Goal: Browse casually: Explore the website without a specific task or goal

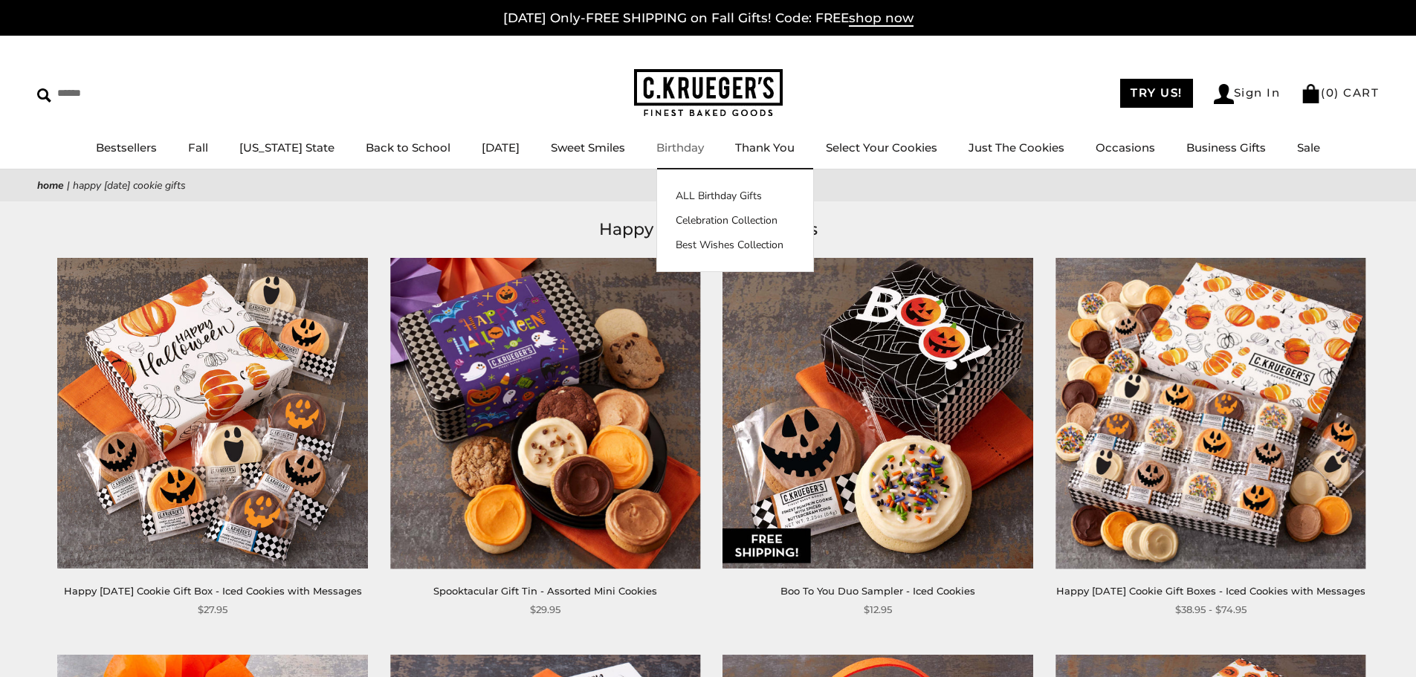
click at [656, 150] on link "Birthday" at bounding box center [680, 148] width 48 height 14
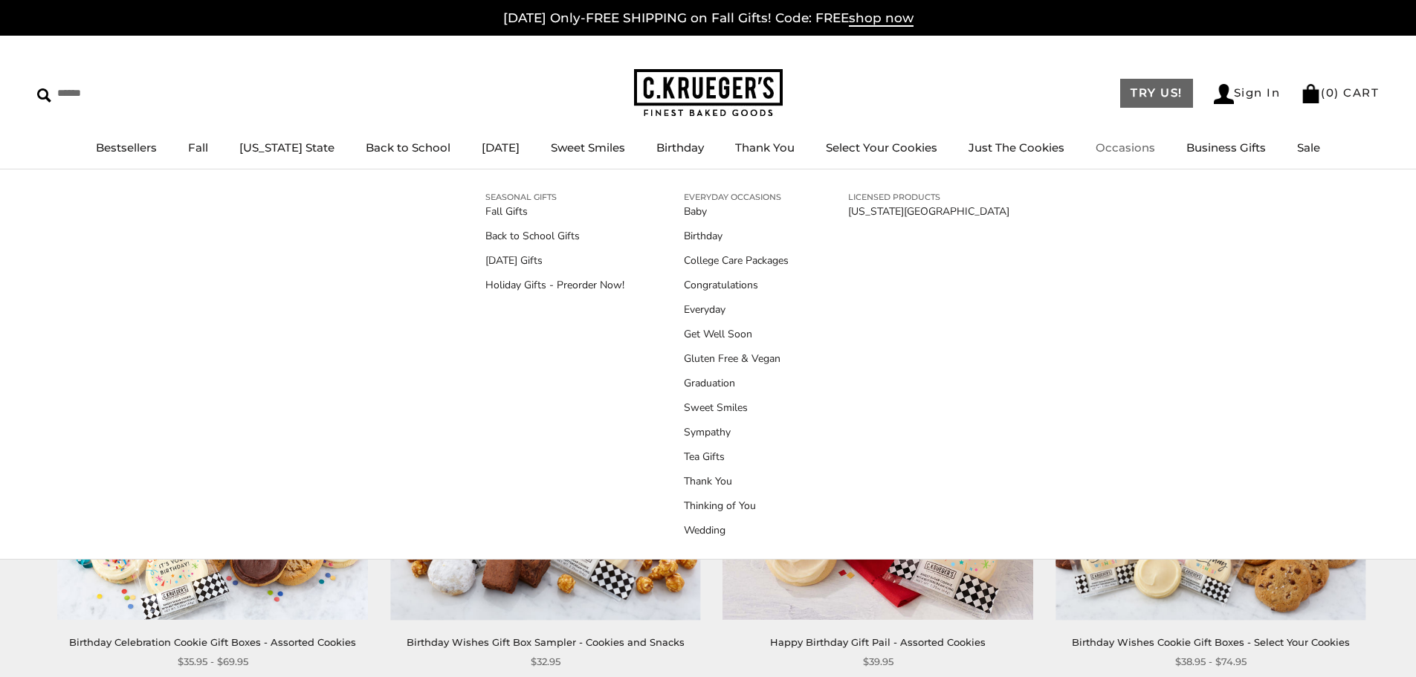
click at [1147, 85] on link "TRY US!" at bounding box center [1156, 93] width 73 height 29
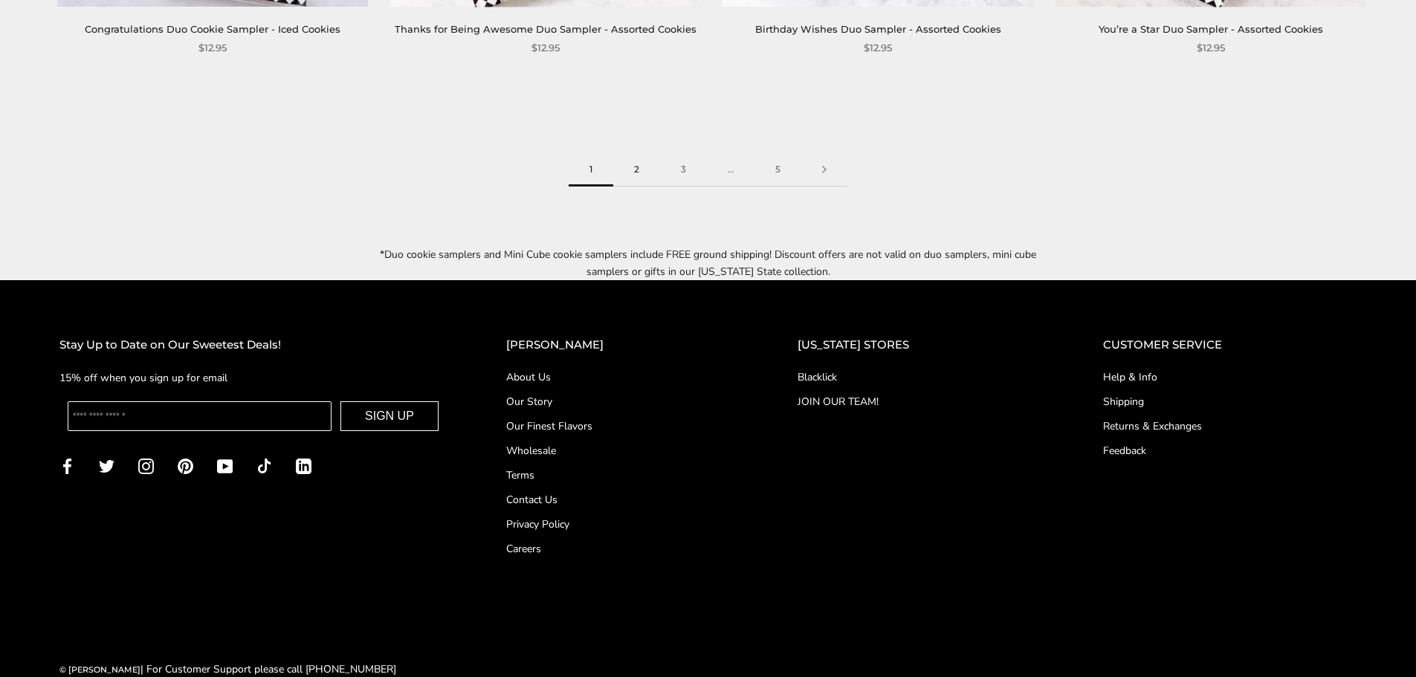
click at [627, 153] on link "2" at bounding box center [636, 169] width 47 height 33
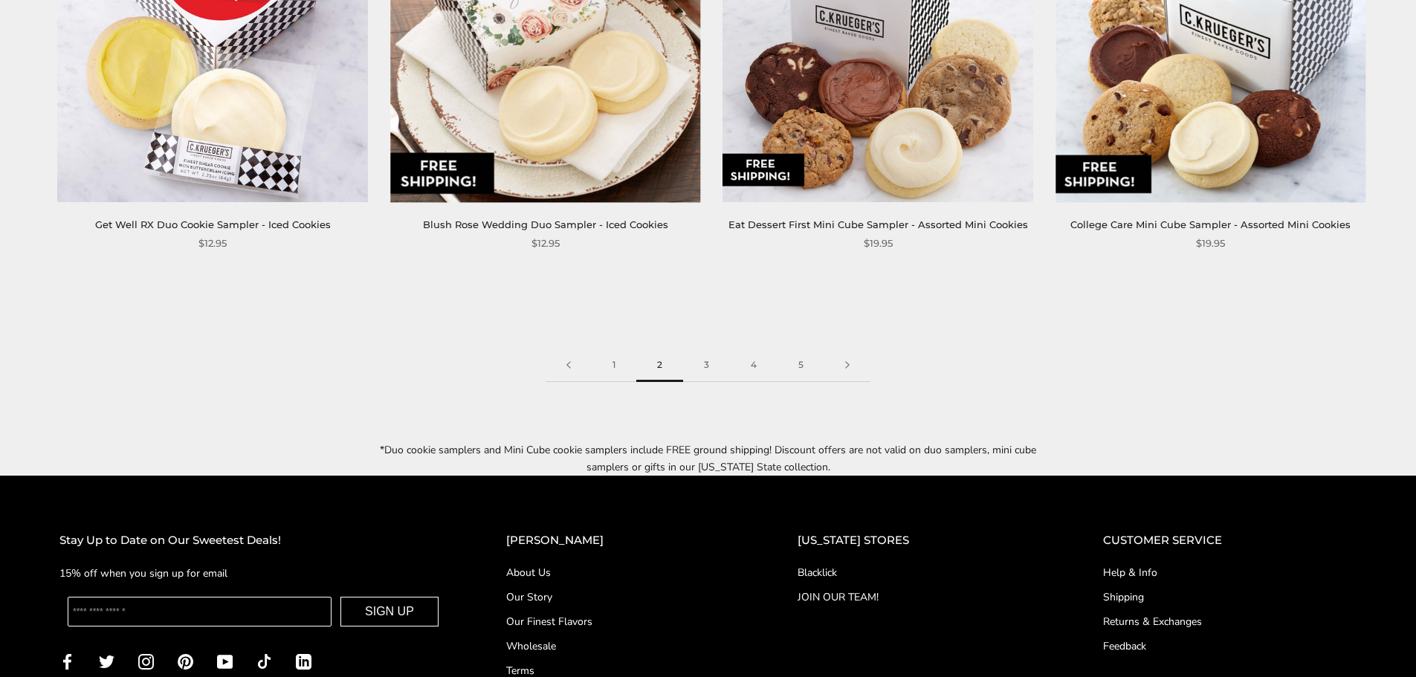
scroll to position [2453, 0]
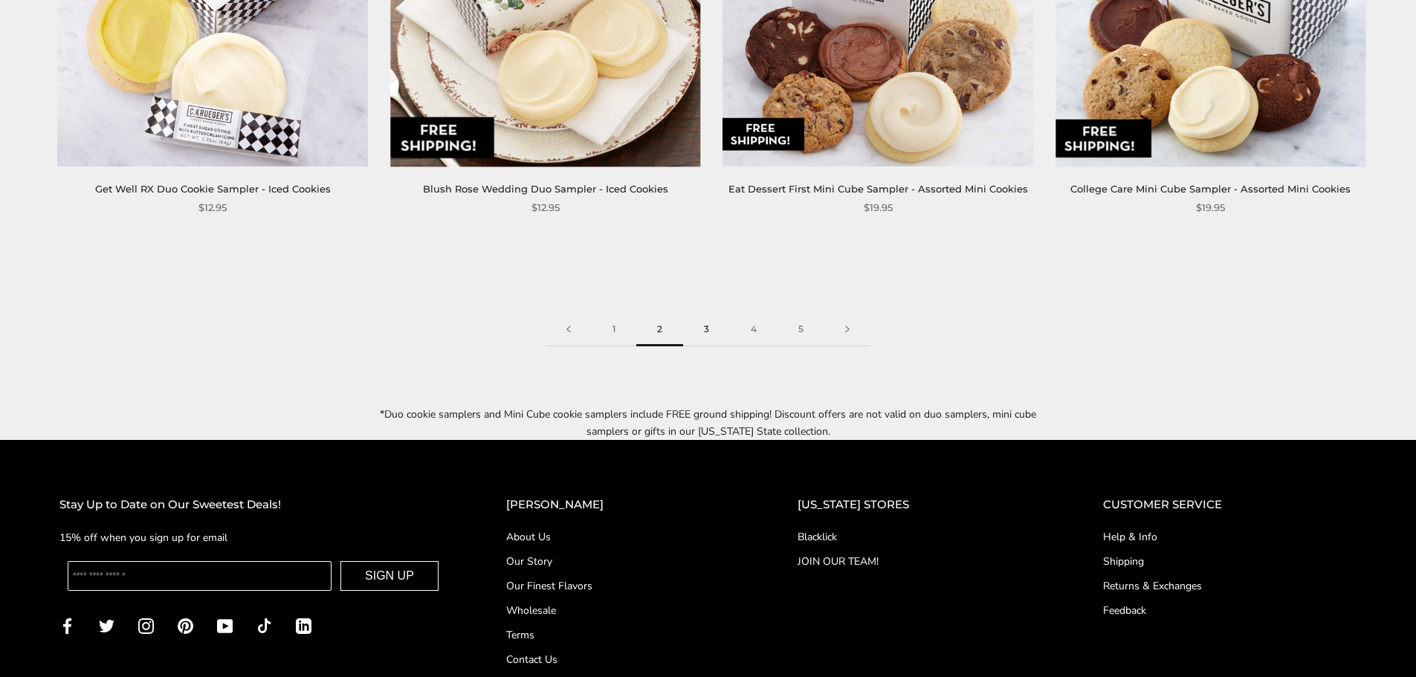
click at [710, 315] on link "3" at bounding box center [706, 329] width 47 height 33
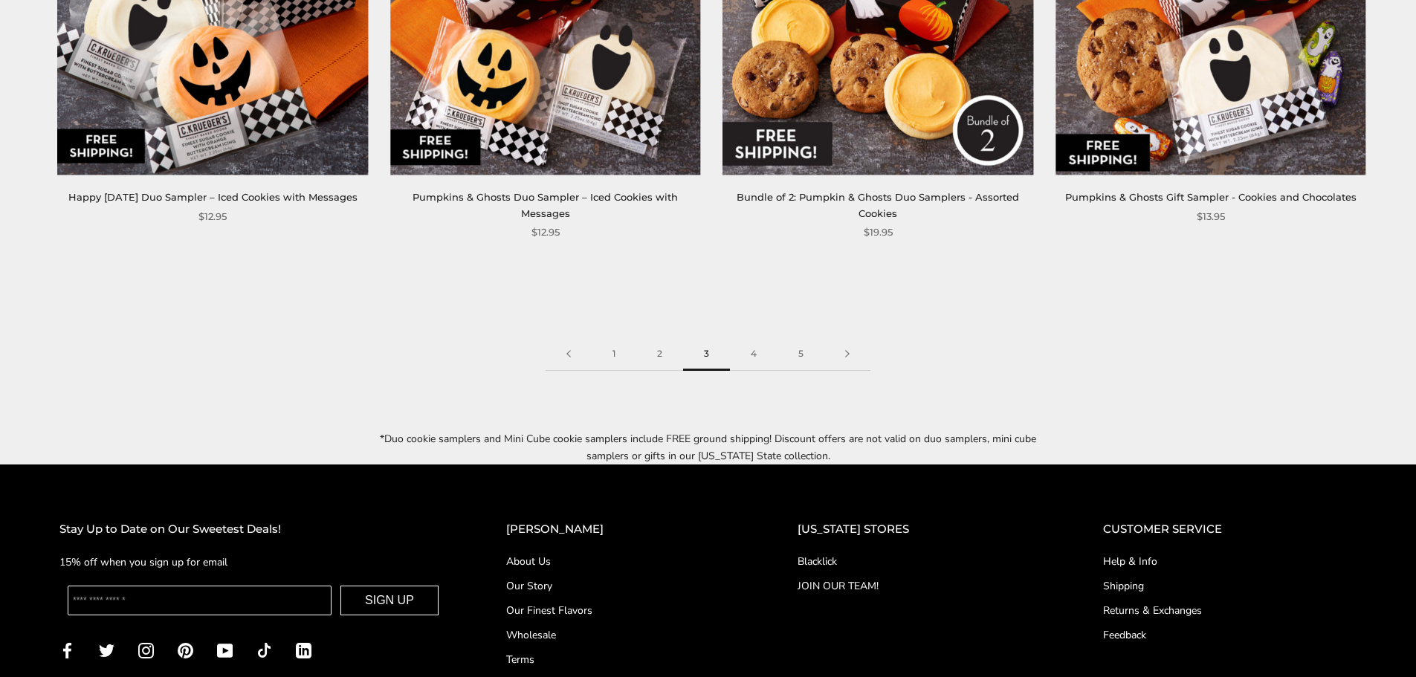
scroll to position [2629, 0]
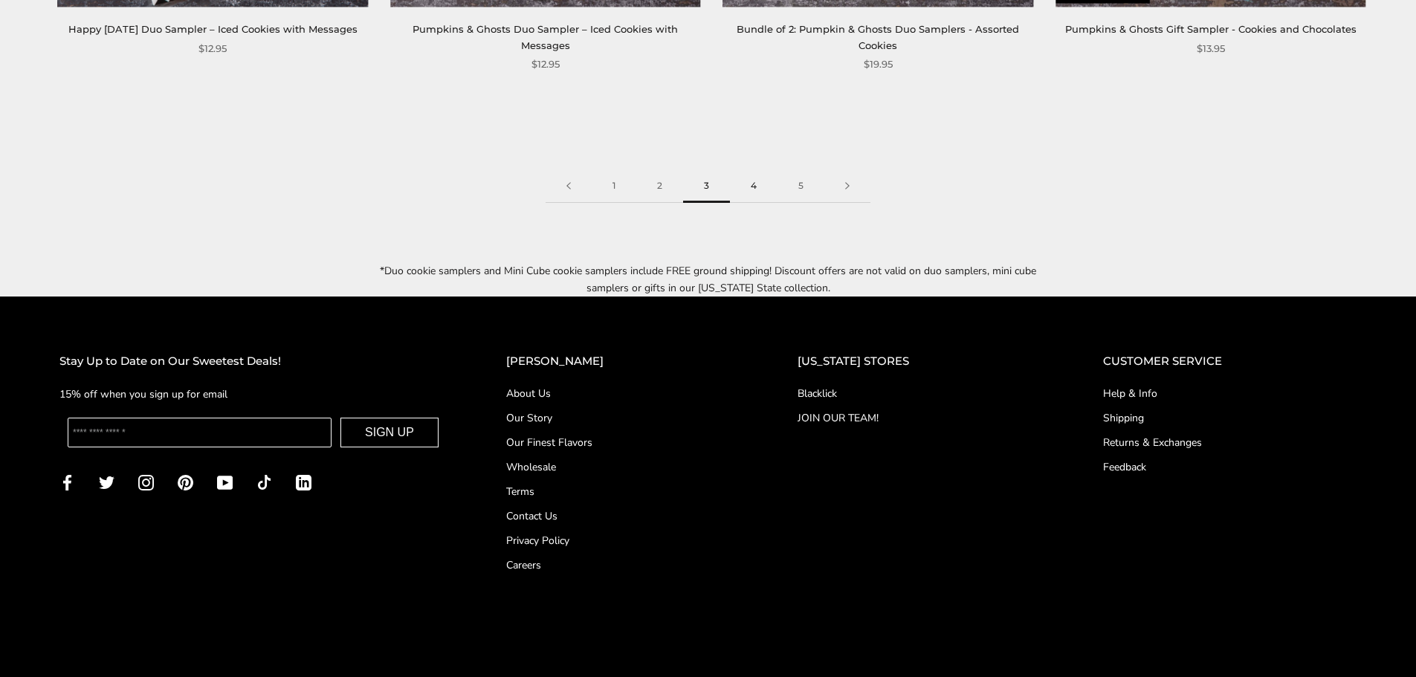
click at [761, 170] on link "4" at bounding box center [754, 186] width 48 height 33
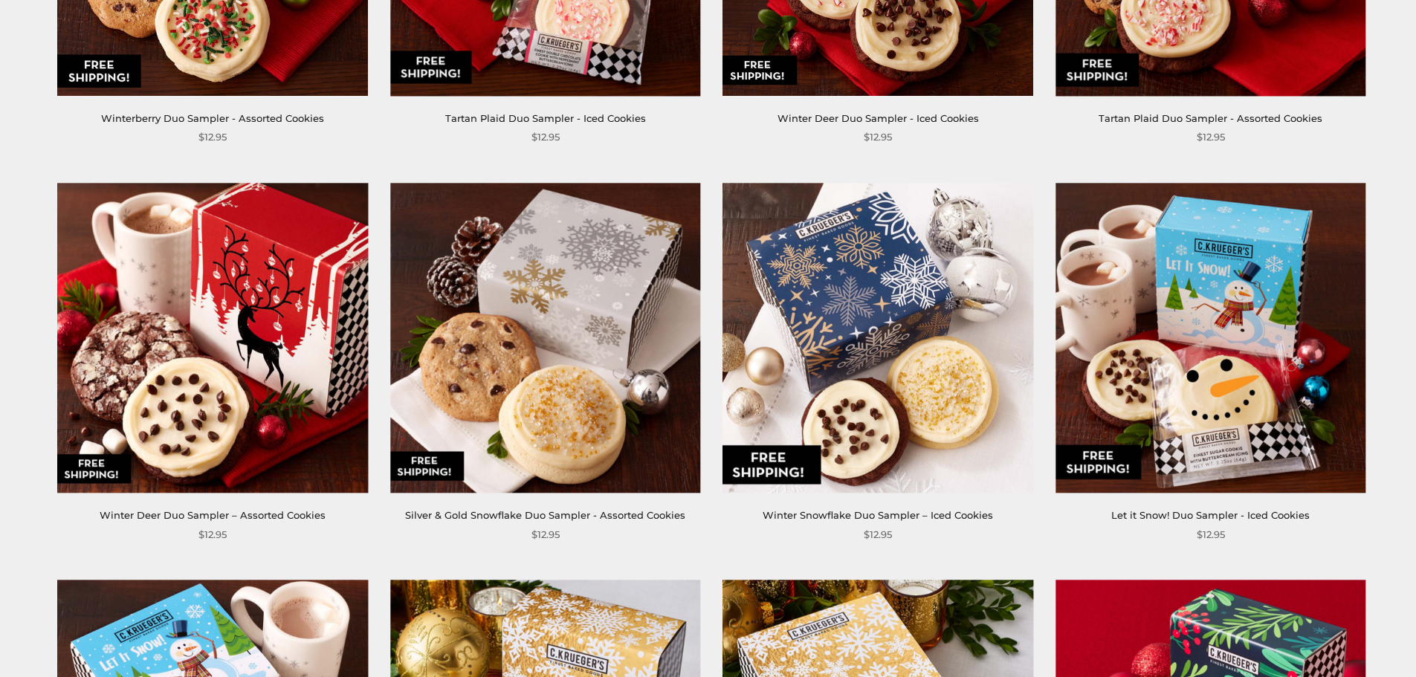
scroll to position [1068, 0]
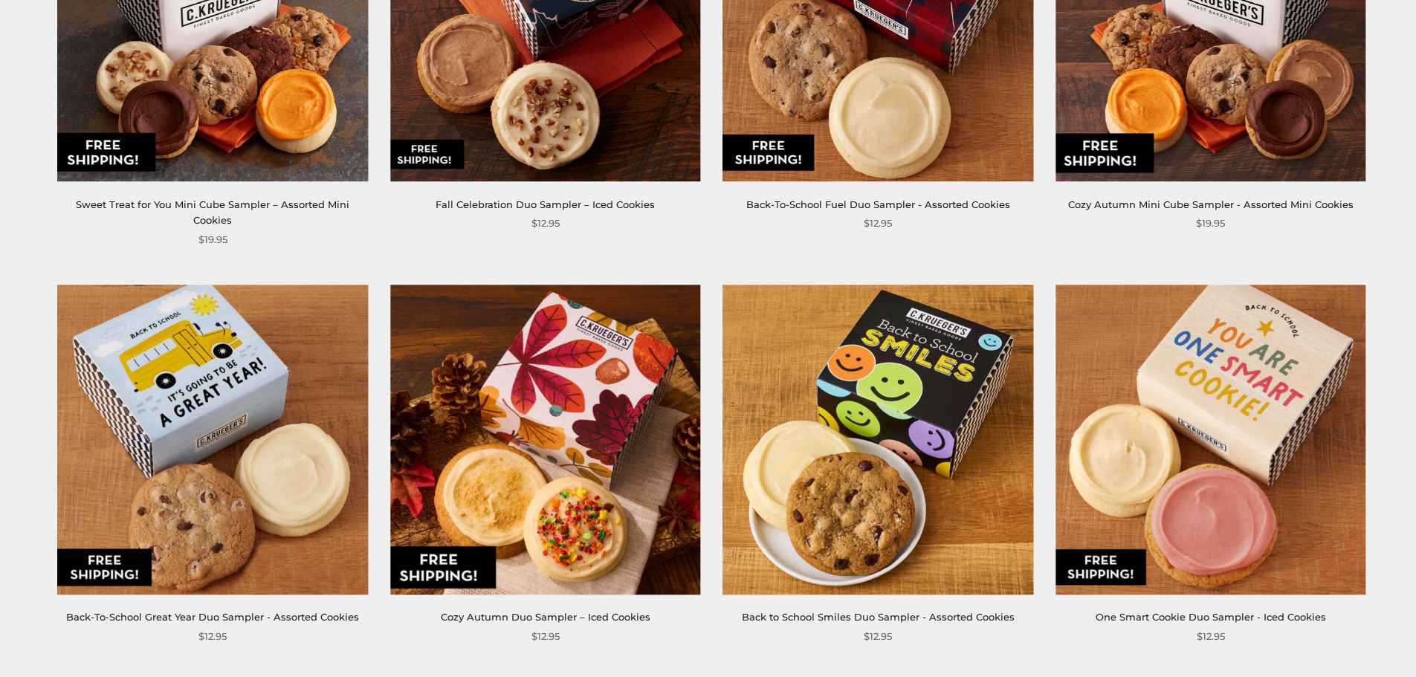
scroll to position [818, 0]
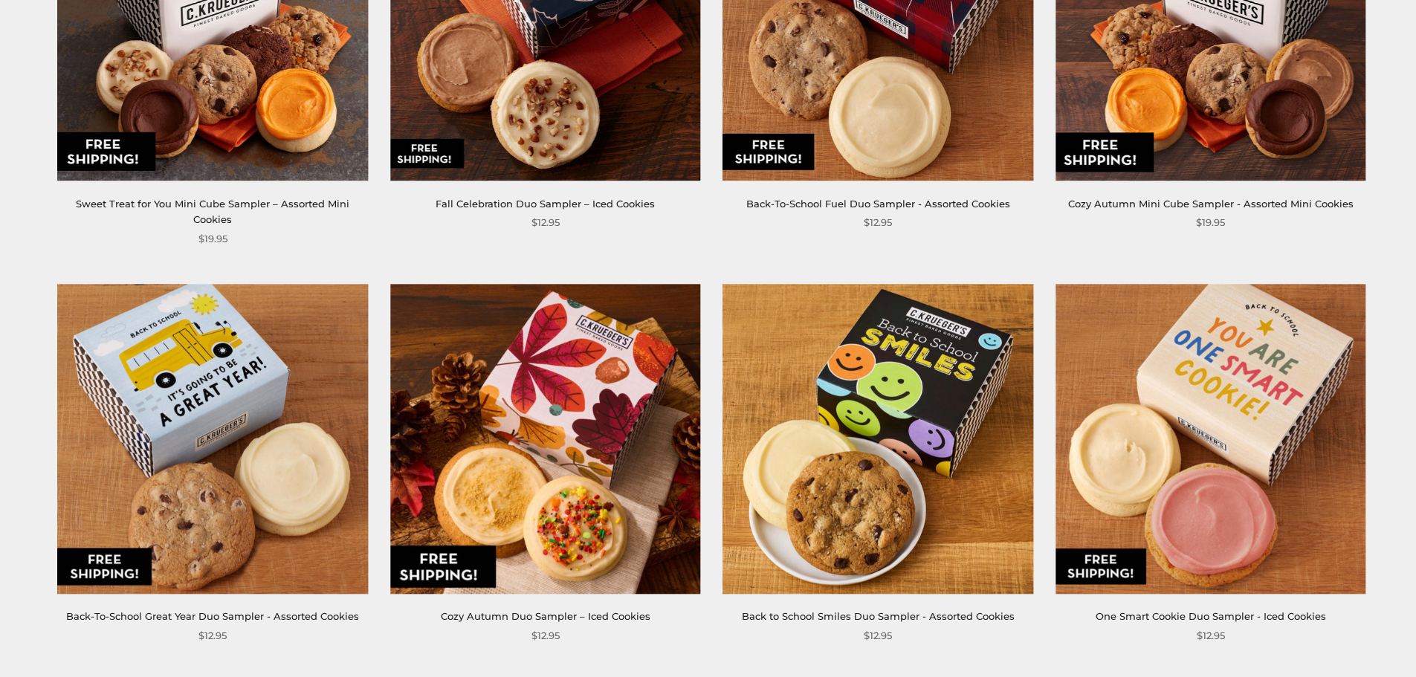
click at [528, 414] on img at bounding box center [545, 439] width 310 height 310
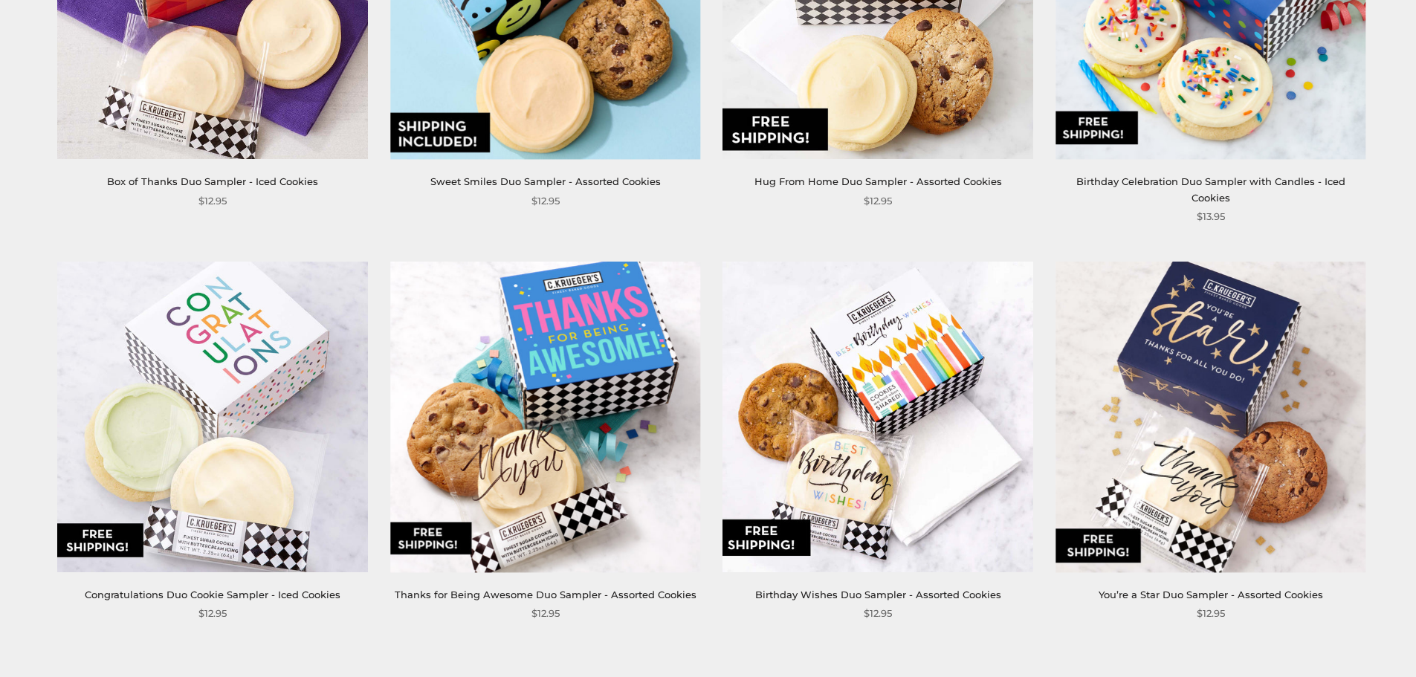
scroll to position [2082, 0]
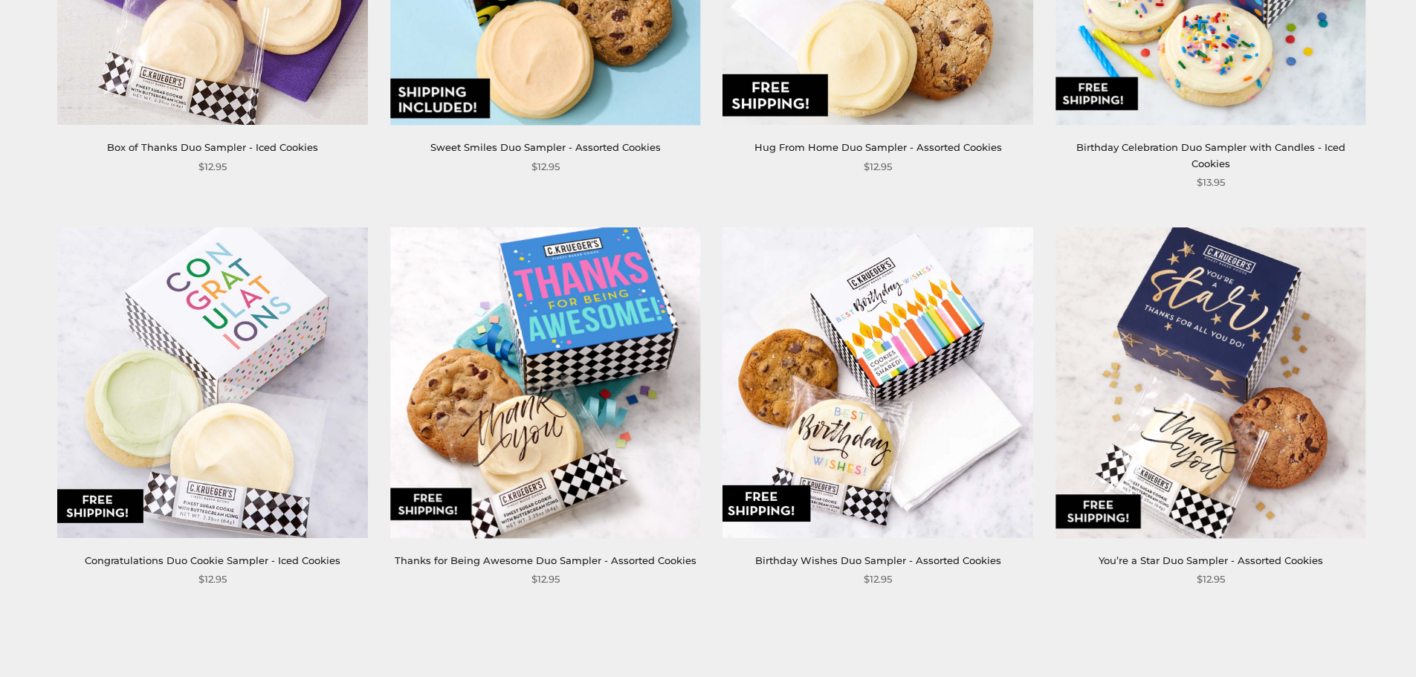
click at [579, 320] on img at bounding box center [545, 382] width 310 height 310
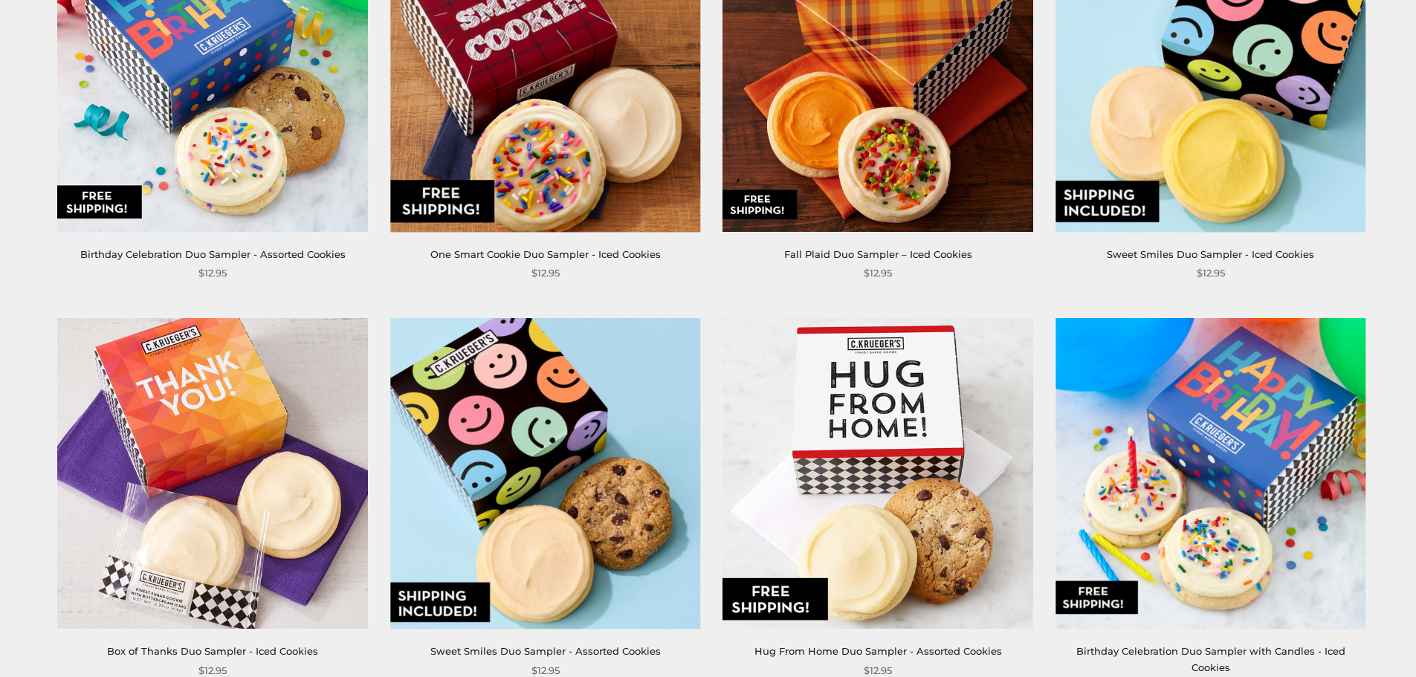
scroll to position [1710, 0]
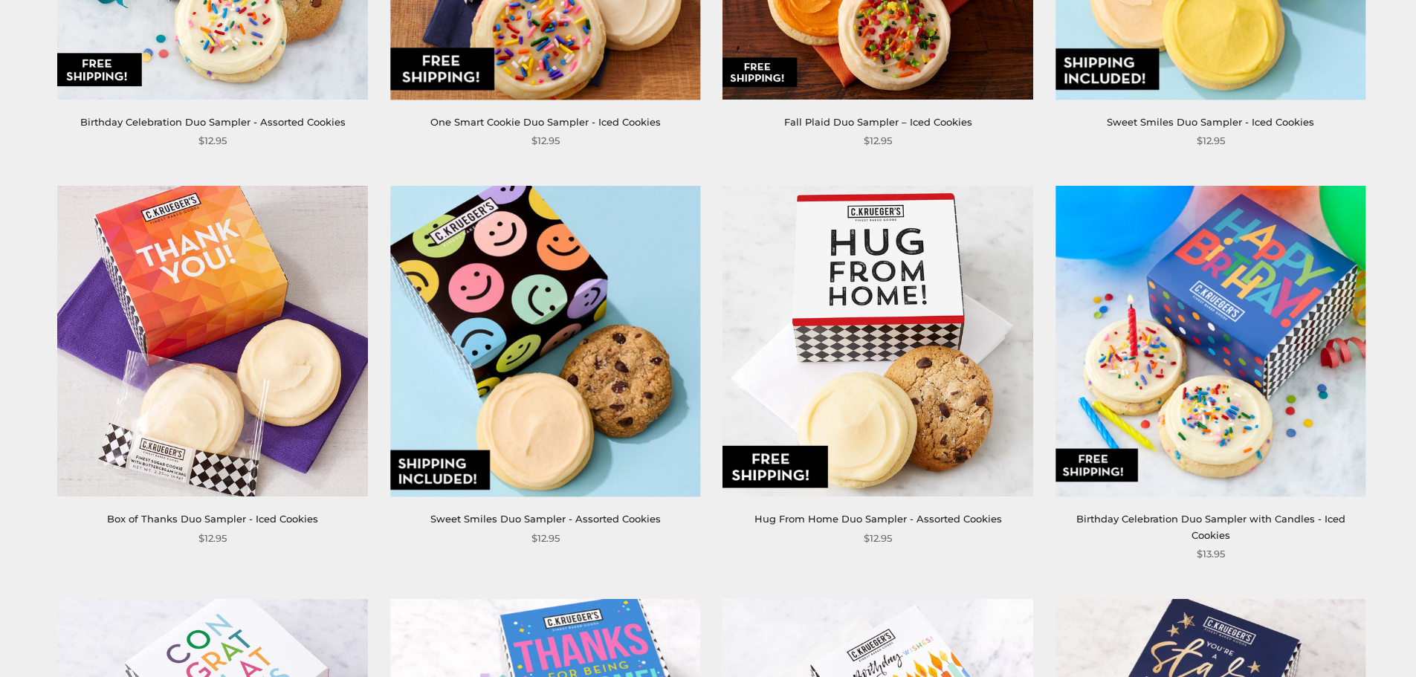
click at [895, 297] on img at bounding box center [878, 342] width 310 height 310
click at [1204, 268] on img at bounding box center [1211, 342] width 310 height 310
click at [651, 347] on img at bounding box center [545, 342] width 310 height 310
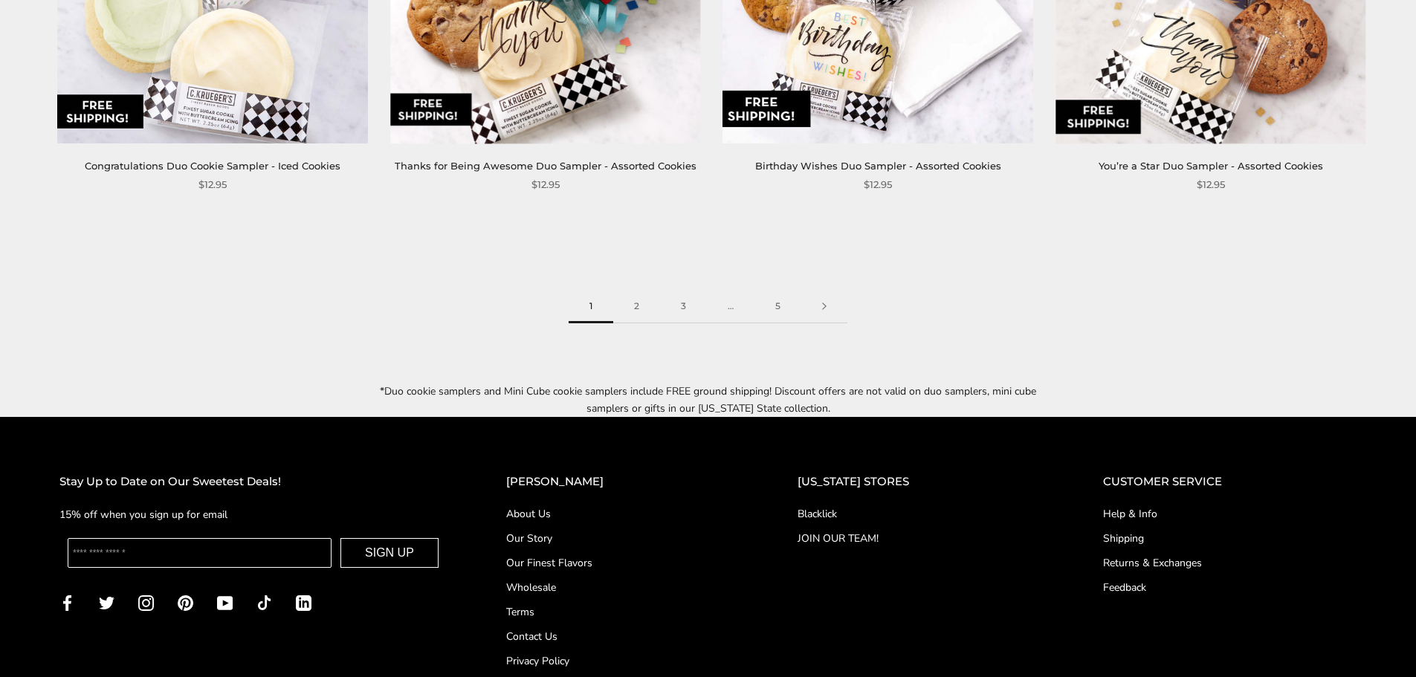
scroll to position [2613, 0]
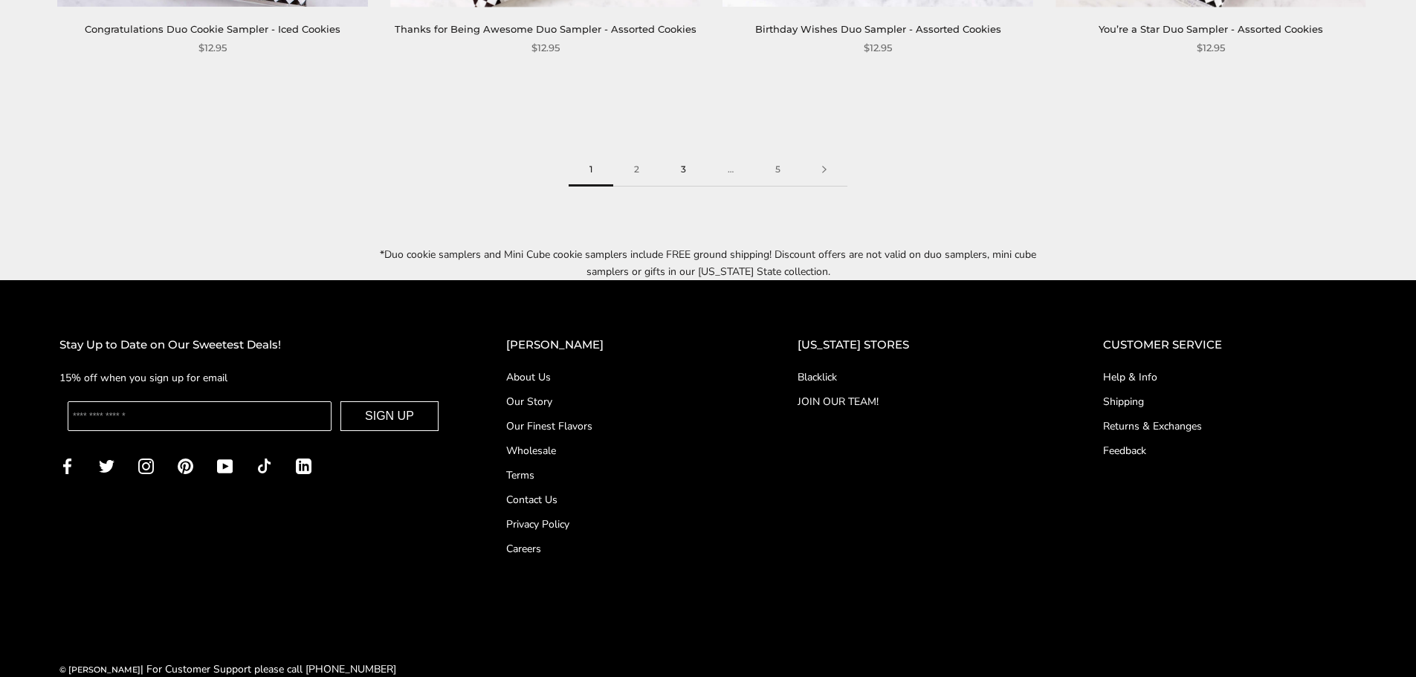
click at [686, 153] on link "3" at bounding box center [683, 169] width 47 height 33
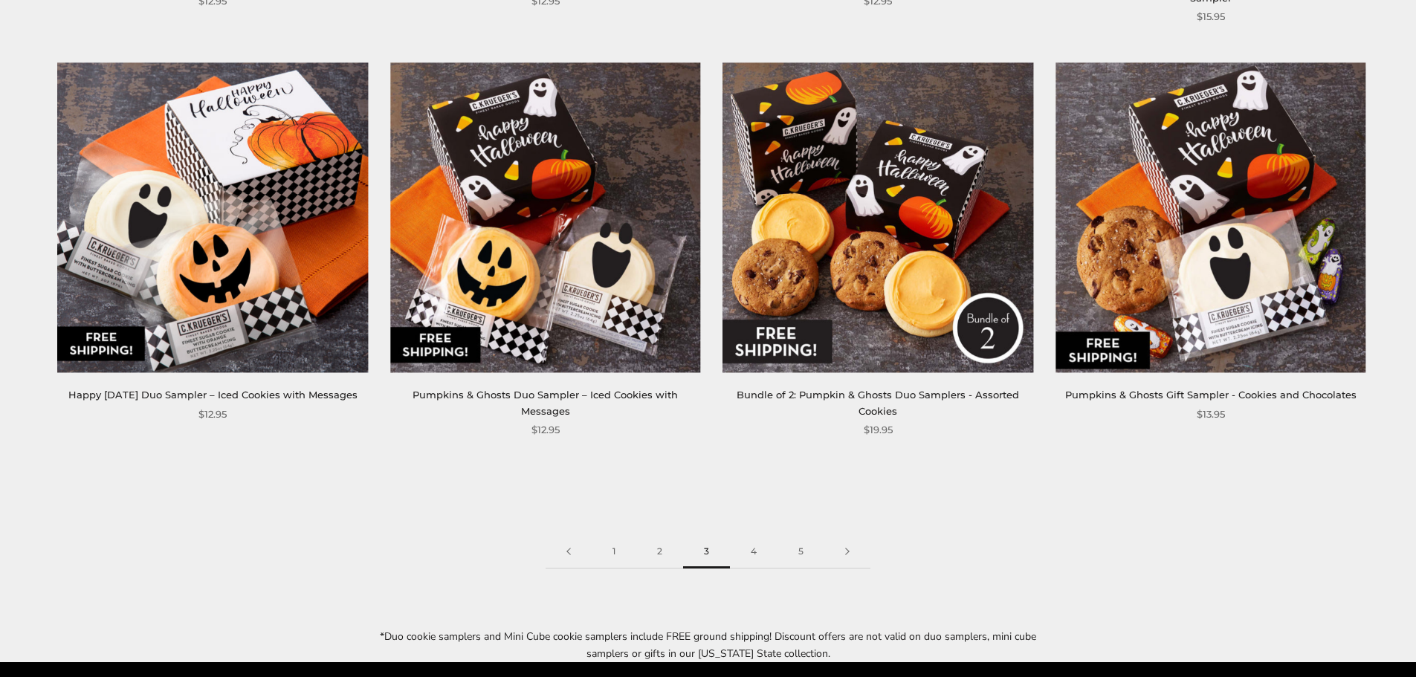
scroll to position [2453, 0]
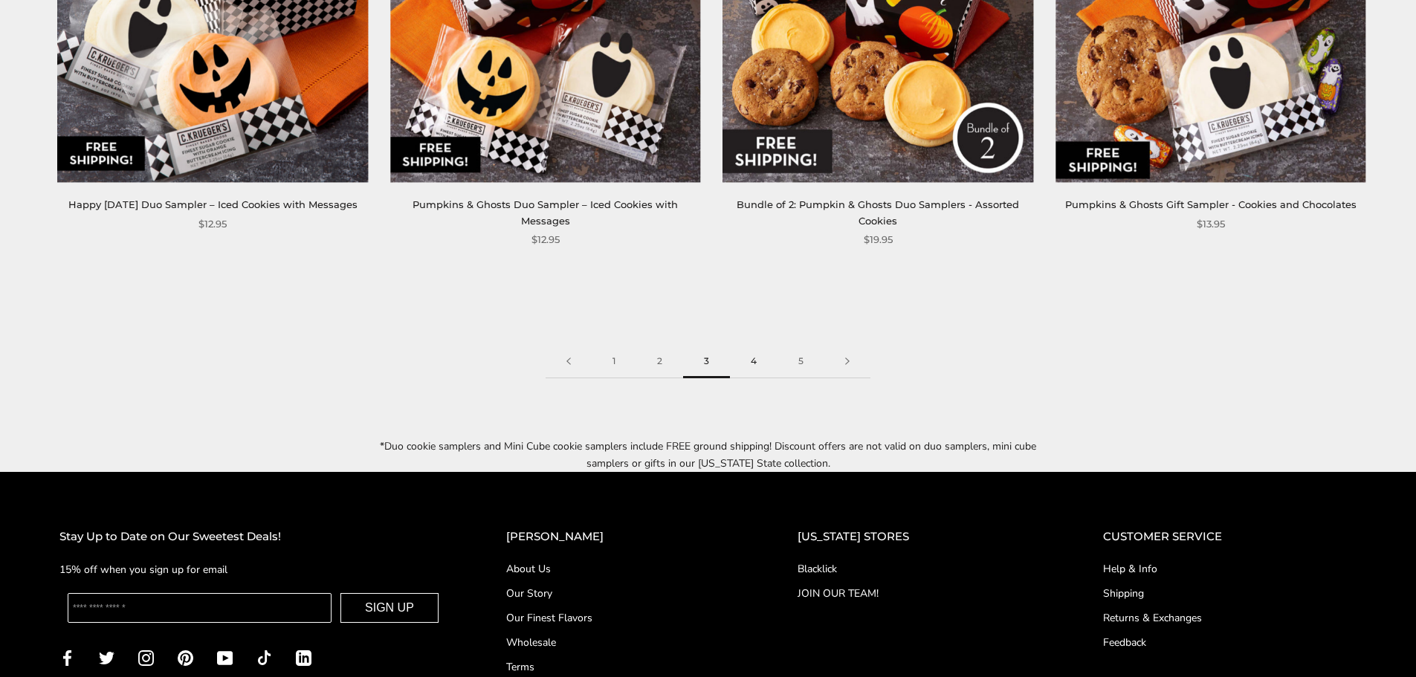
click at [754, 345] on link "4" at bounding box center [754, 361] width 48 height 33
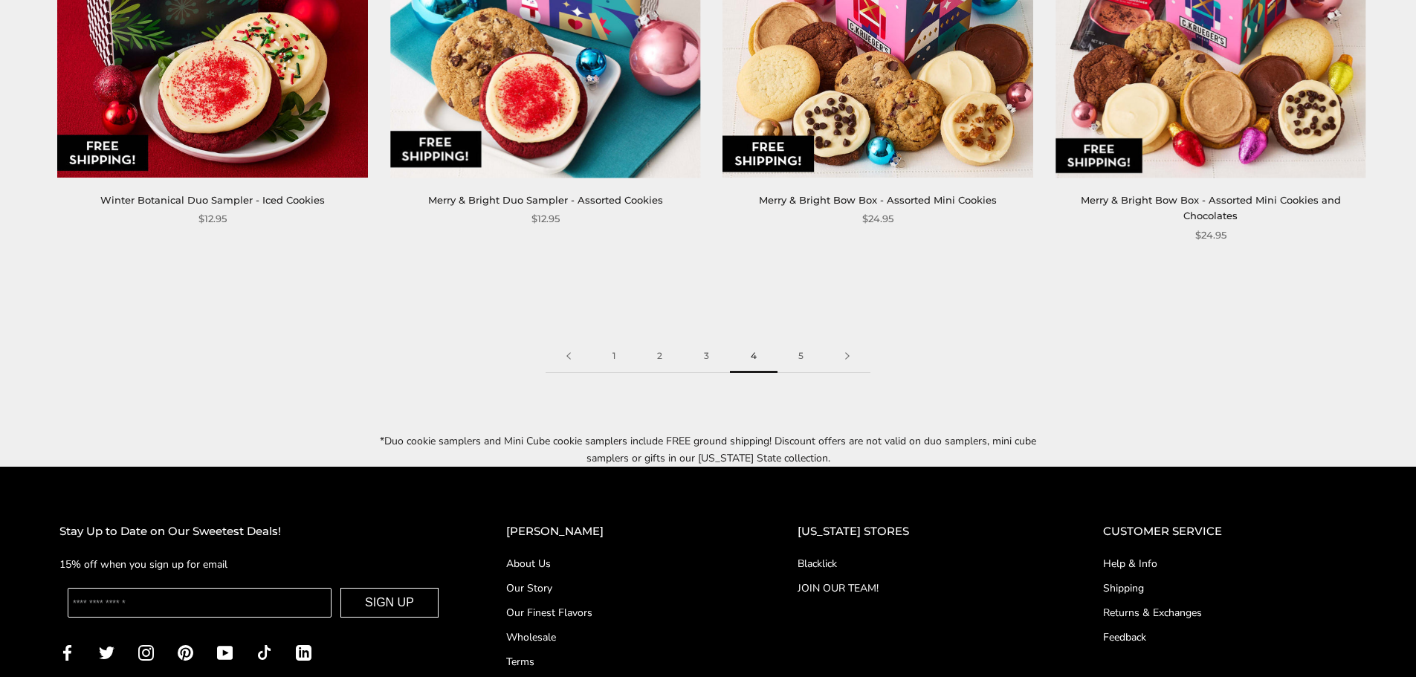
scroll to position [2602, 0]
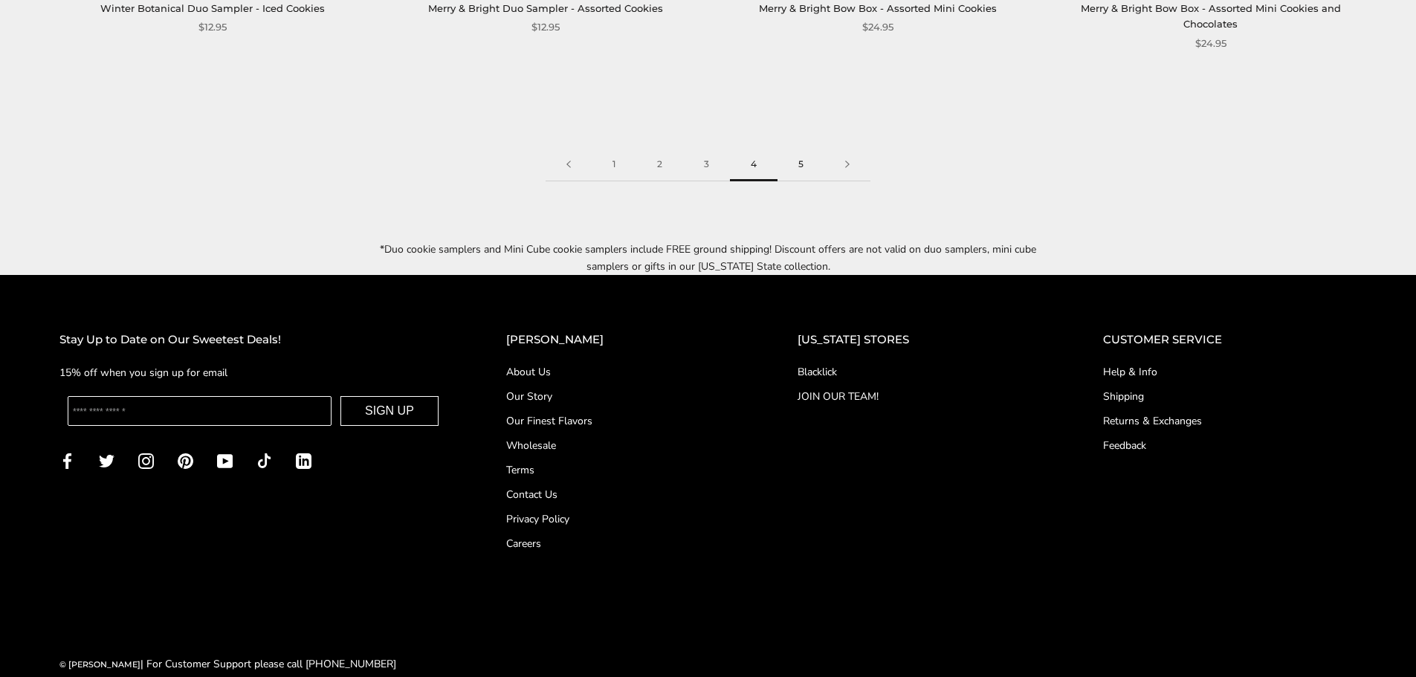
click at [798, 167] on link "5" at bounding box center [801, 164] width 47 height 33
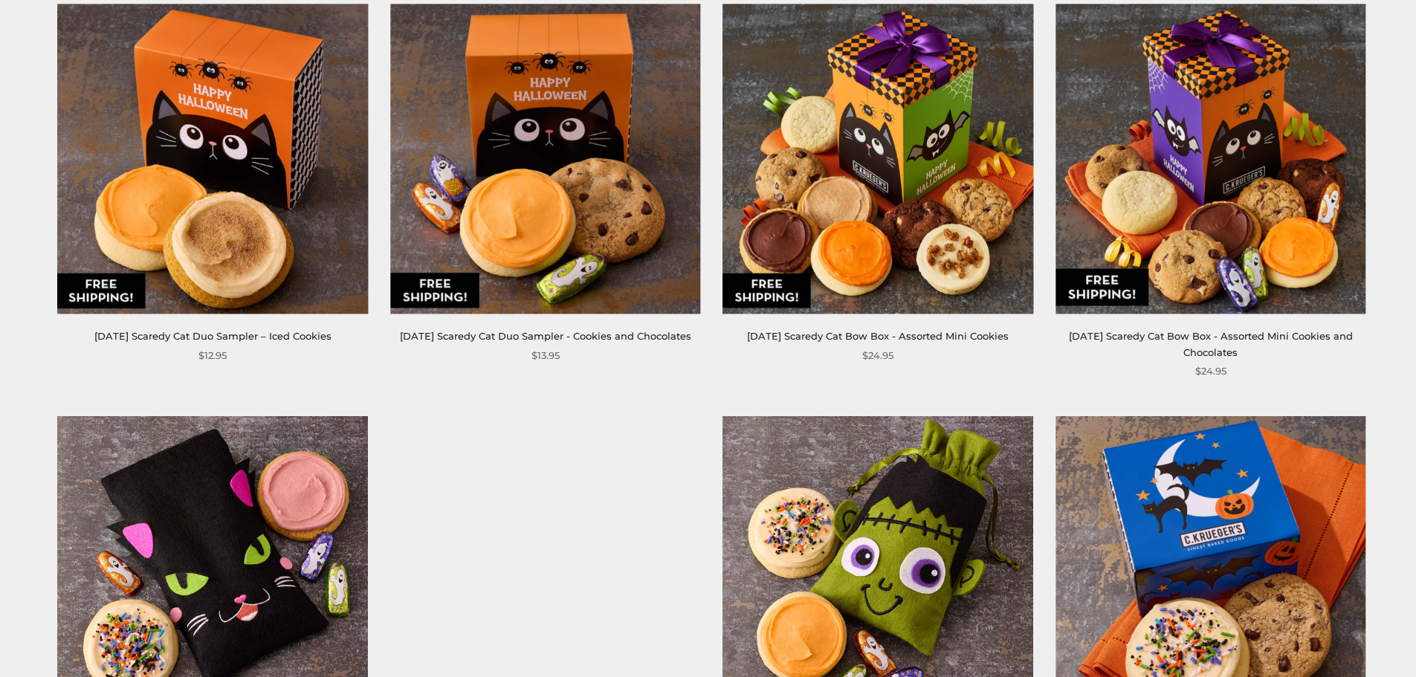
scroll to position [1041, 0]
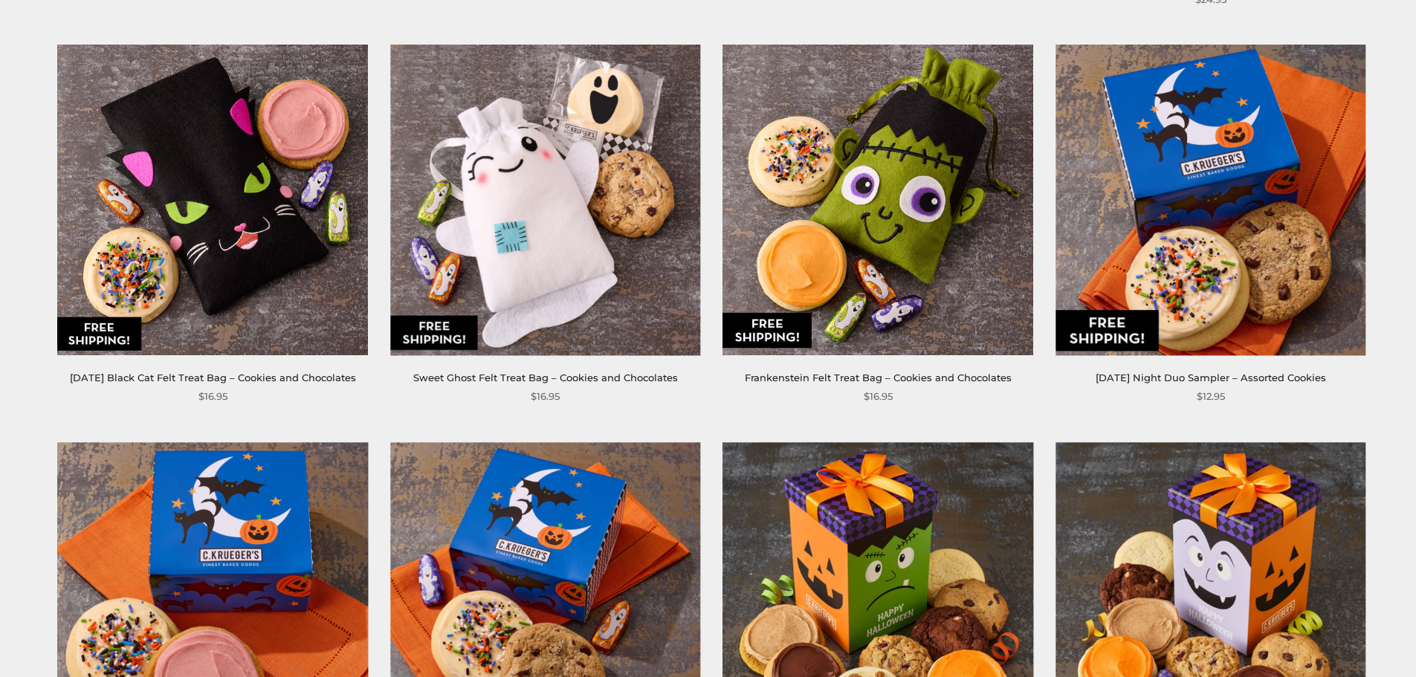
click at [1191, 158] on img at bounding box center [1211, 200] width 310 height 310
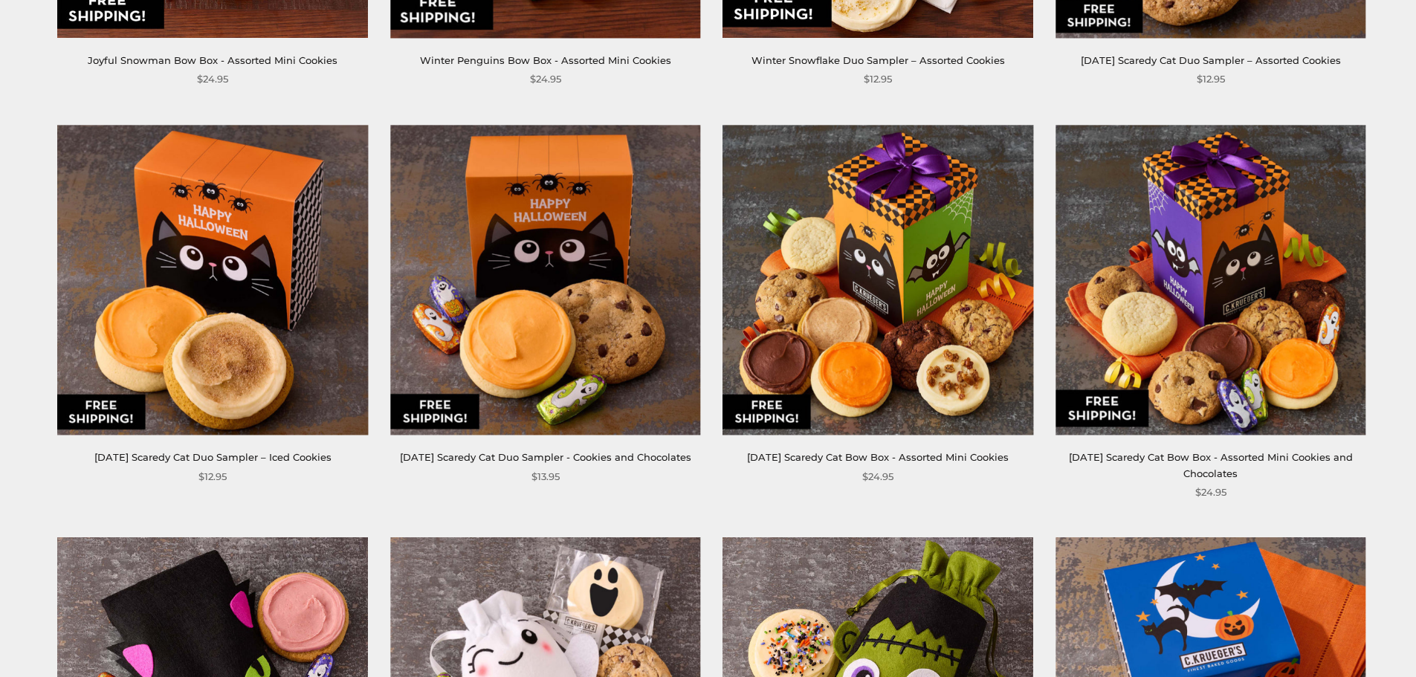
scroll to position [520, 0]
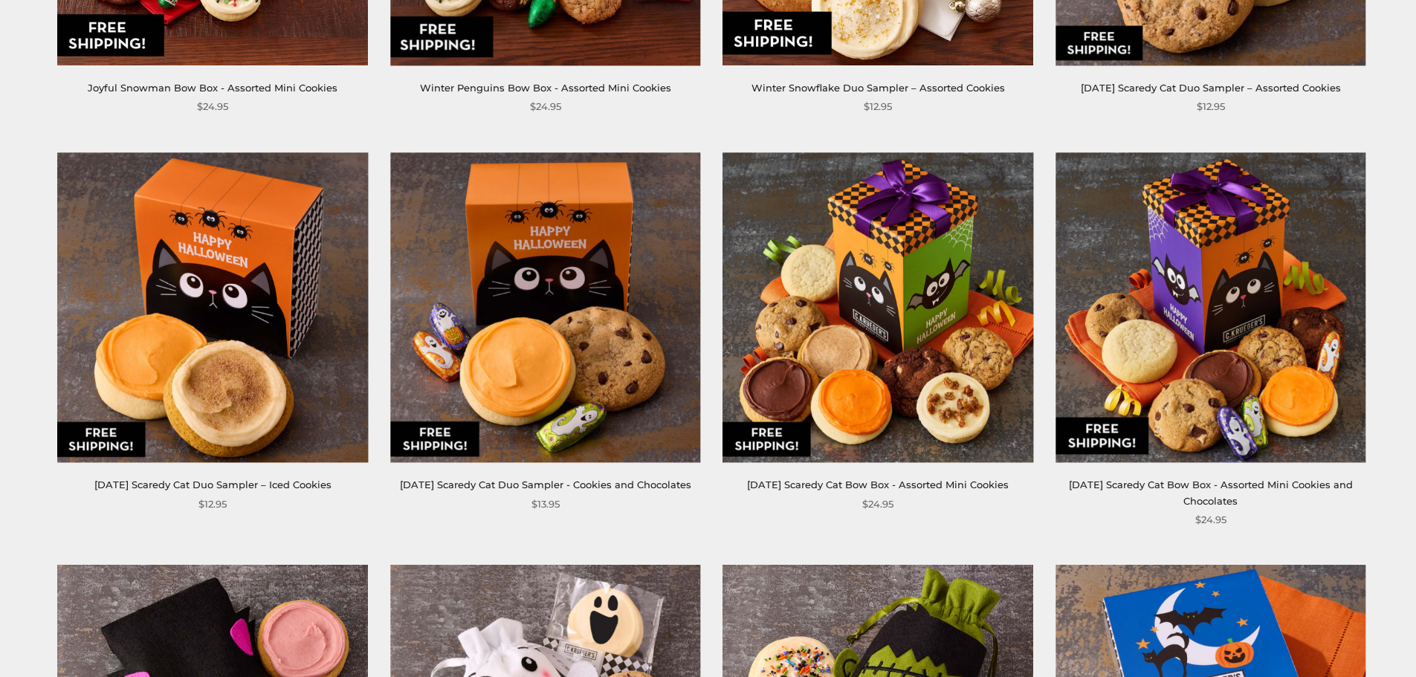
click at [1169, 261] on img at bounding box center [1211, 307] width 310 height 310
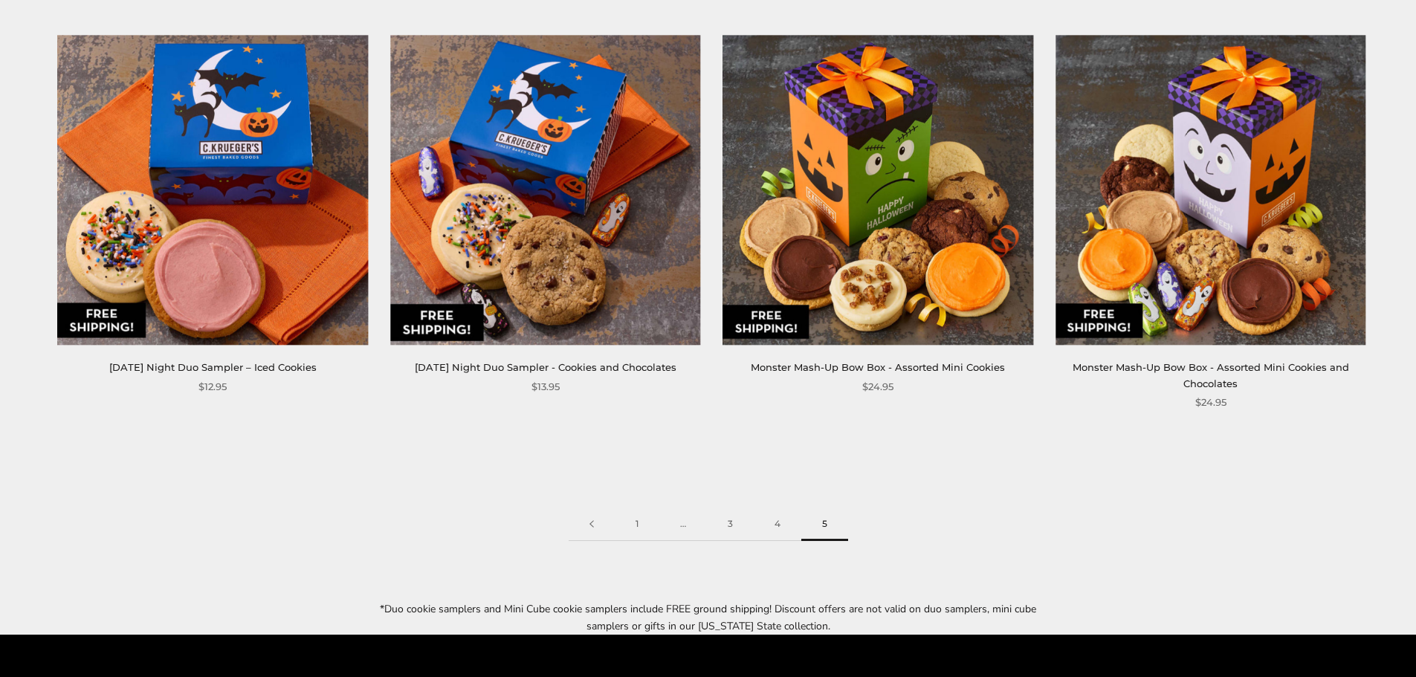
scroll to position [1413, 0]
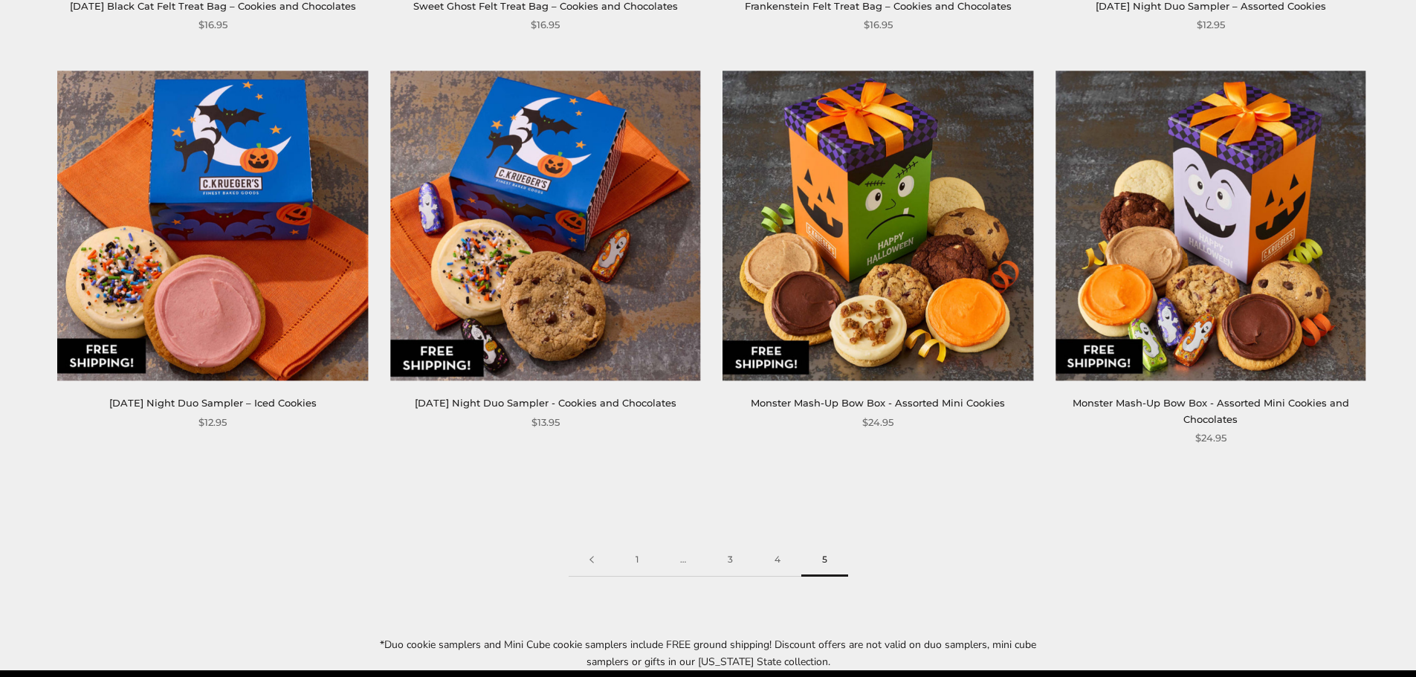
click at [1201, 267] on img at bounding box center [1211, 226] width 310 height 310
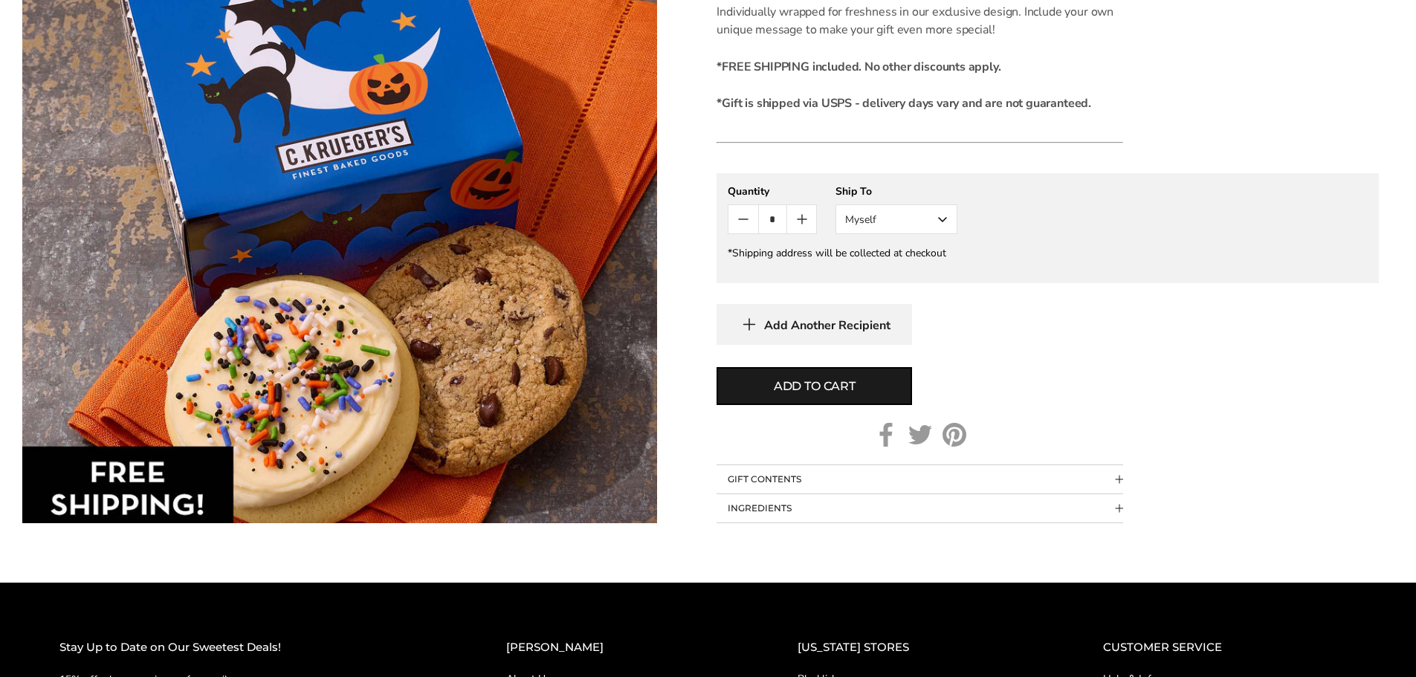
scroll to position [520, 0]
